Goal: Navigation & Orientation: Understand site structure

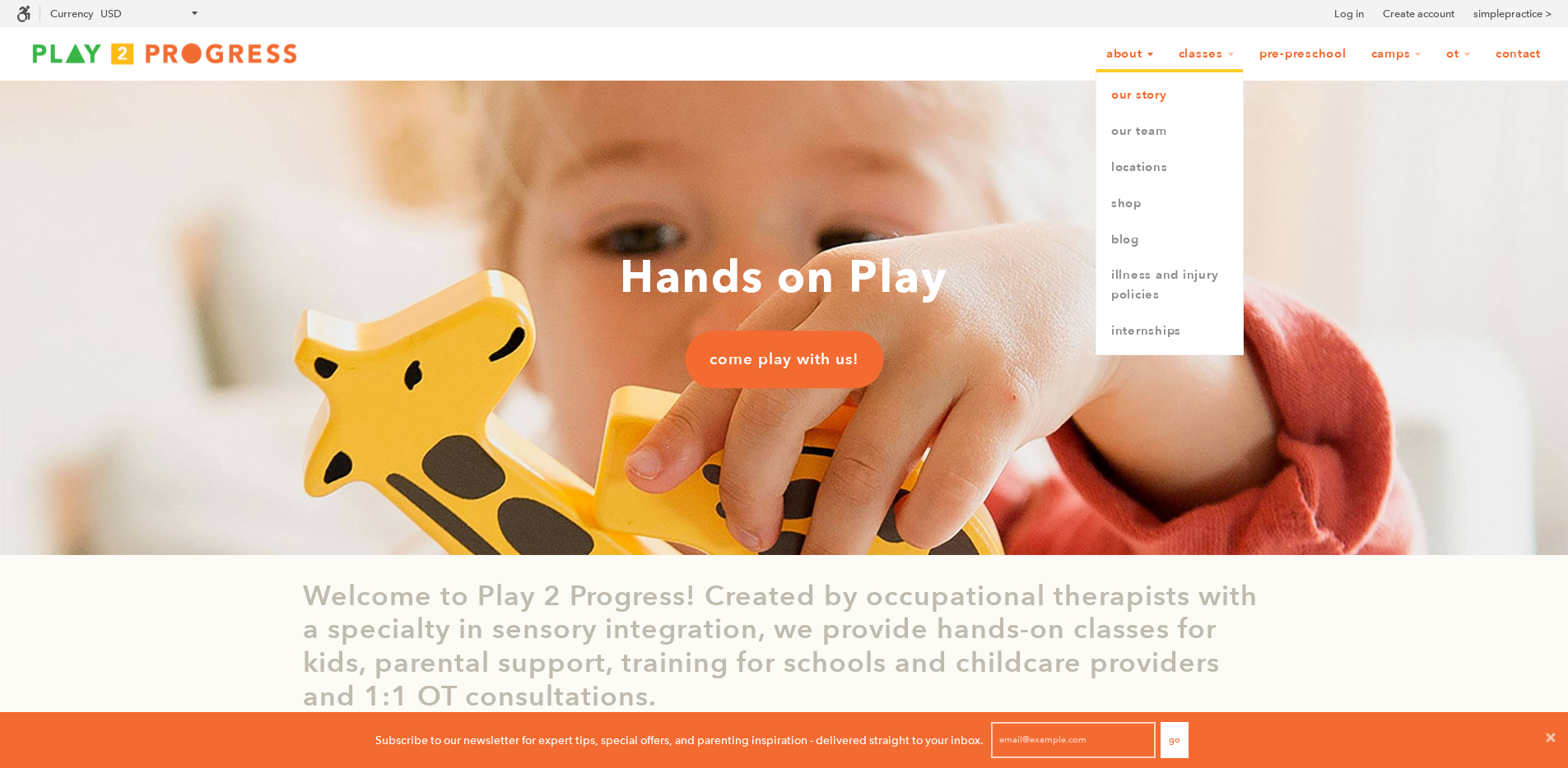
click at [1137, 93] on link "Our Story" at bounding box center [1169, 95] width 147 height 37
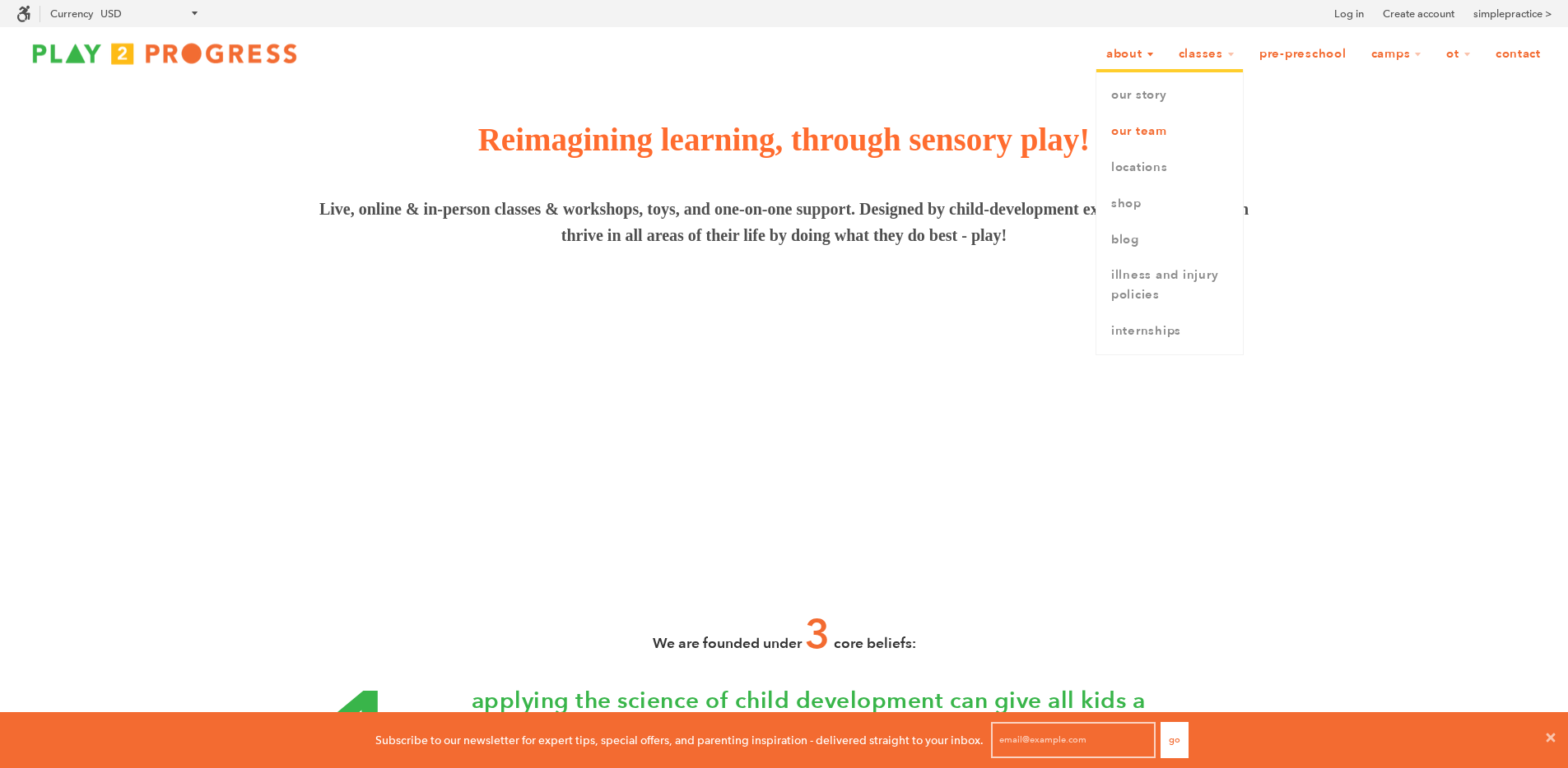
click at [1143, 129] on link "Our Team" at bounding box center [1169, 132] width 147 height 37
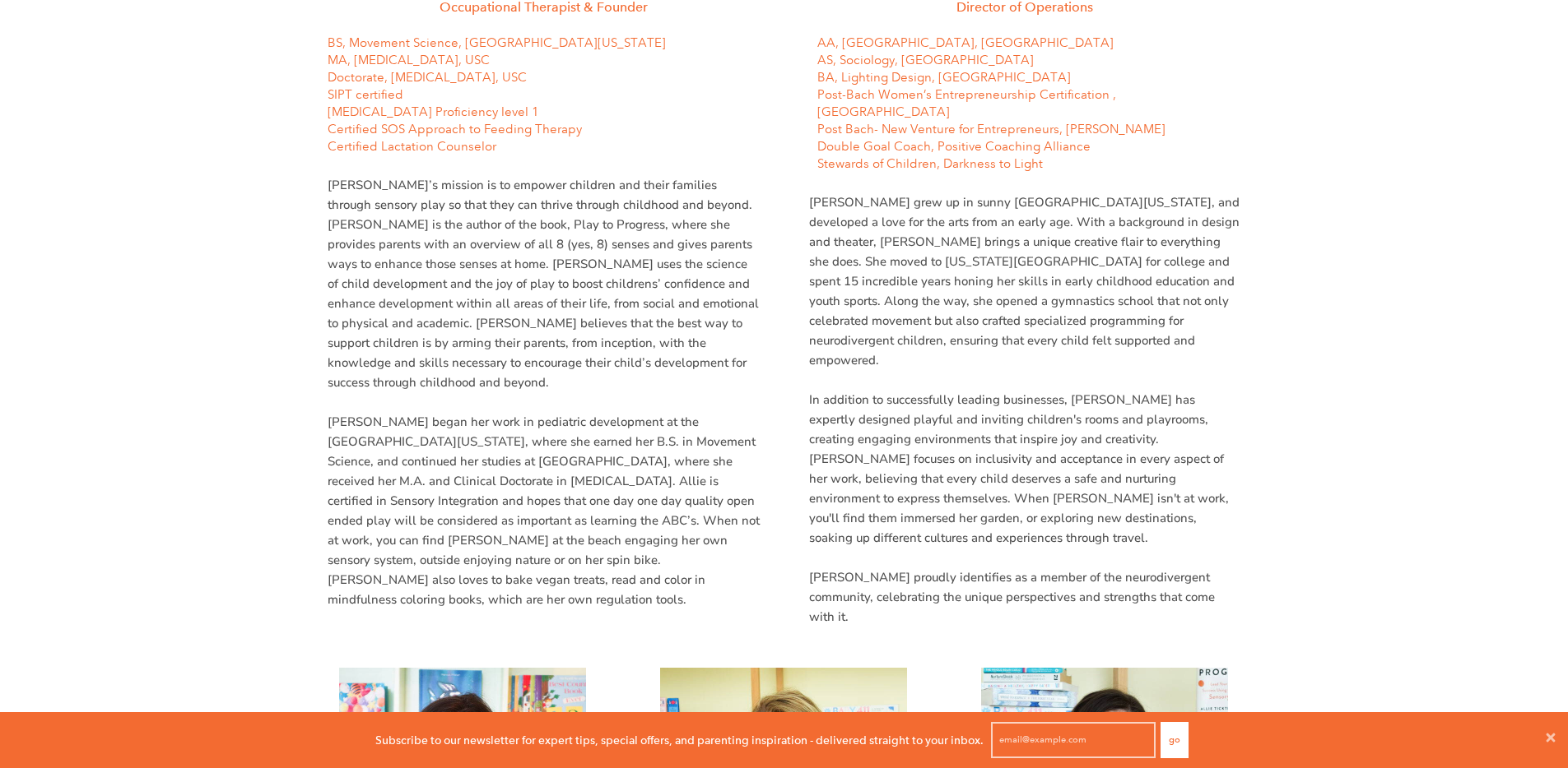
scroll to position [876, 0]
